Goal: Task Accomplishment & Management: Manage account settings

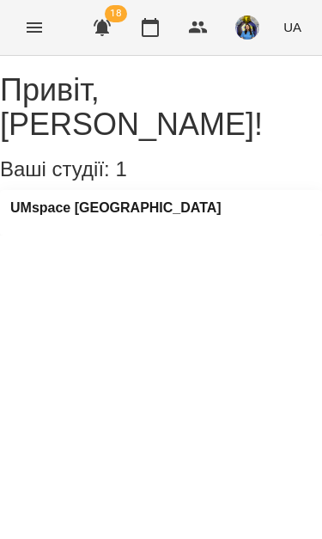
click at [14, 40] on div "For Business 18 UA" at bounding box center [161, 27] width 322 height 55
click at [34, 27] on icon "Menu" at bounding box center [34, 27] width 21 height 21
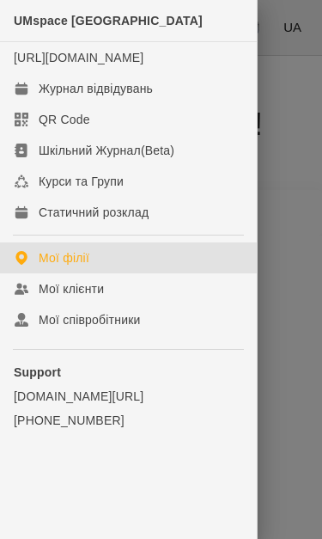
click at [170, 101] on link "Журнал відвідувань" at bounding box center [128, 88] width 257 height 31
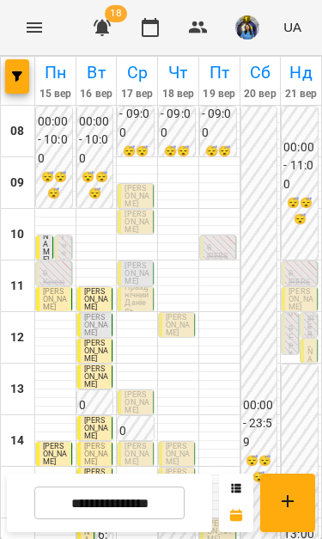
scroll to position [224, 0]
